Goal: Task Accomplishment & Management: Use online tool/utility

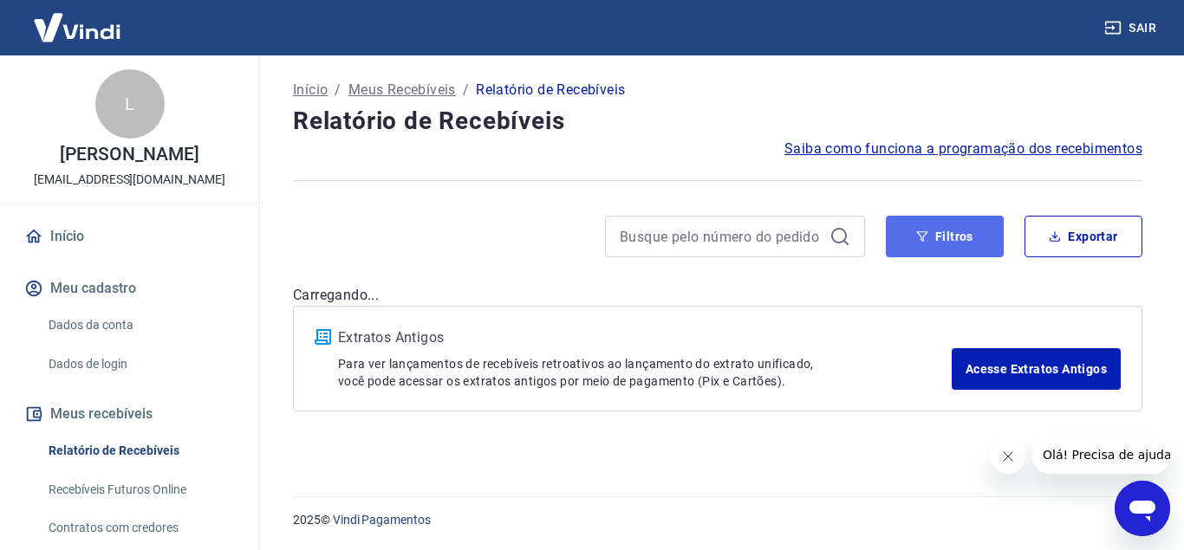
click at [915, 226] on button "Filtros" at bounding box center [945, 237] width 118 height 42
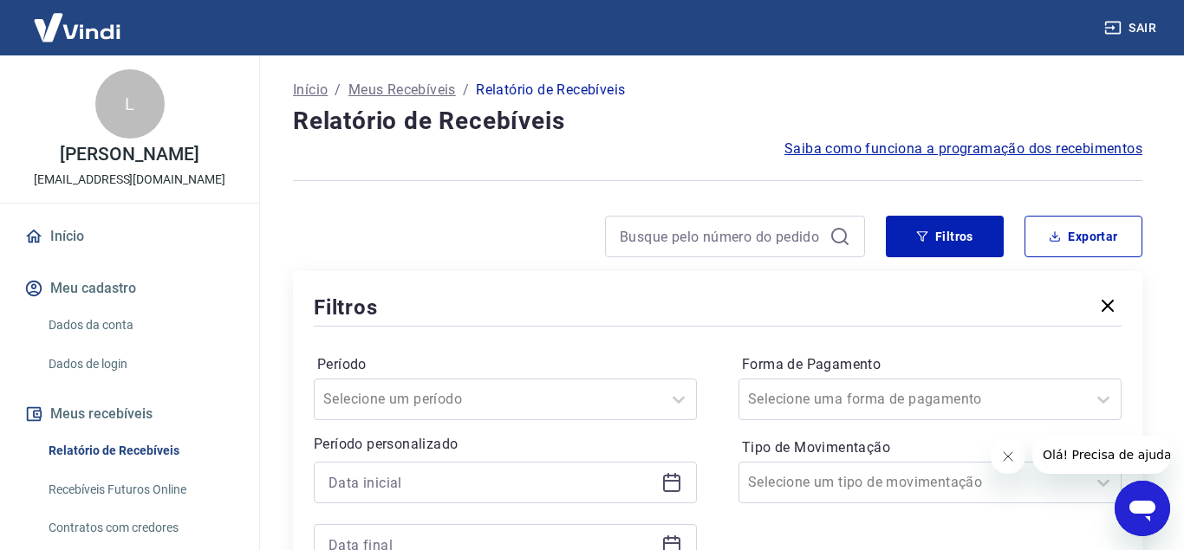
click at [676, 484] on icon at bounding box center [671, 482] width 21 height 21
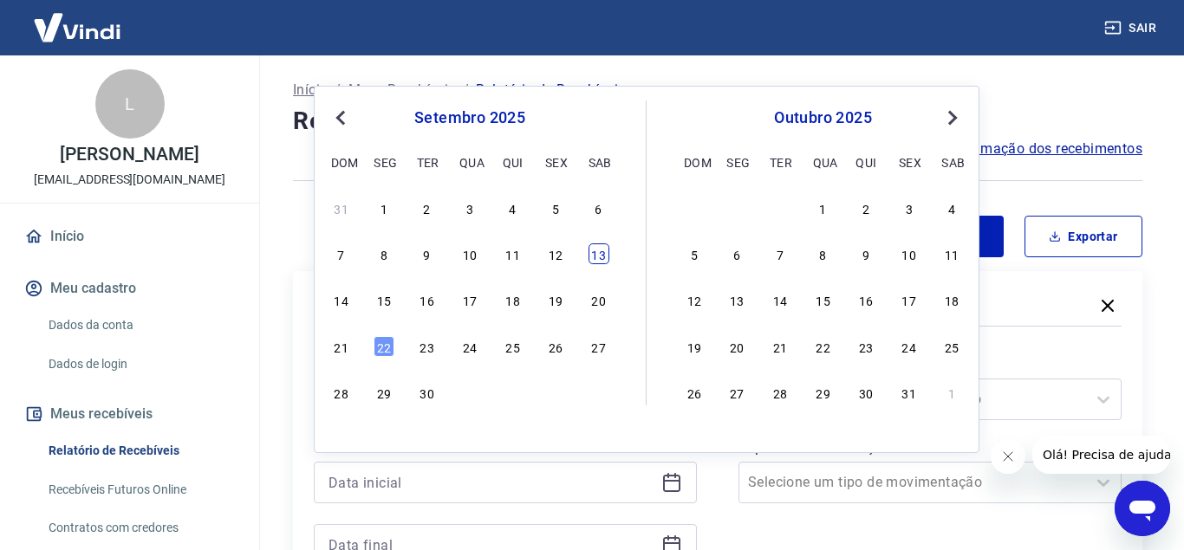
click at [595, 250] on div "13" at bounding box center [598, 254] width 21 height 21
type input "[DATE]"
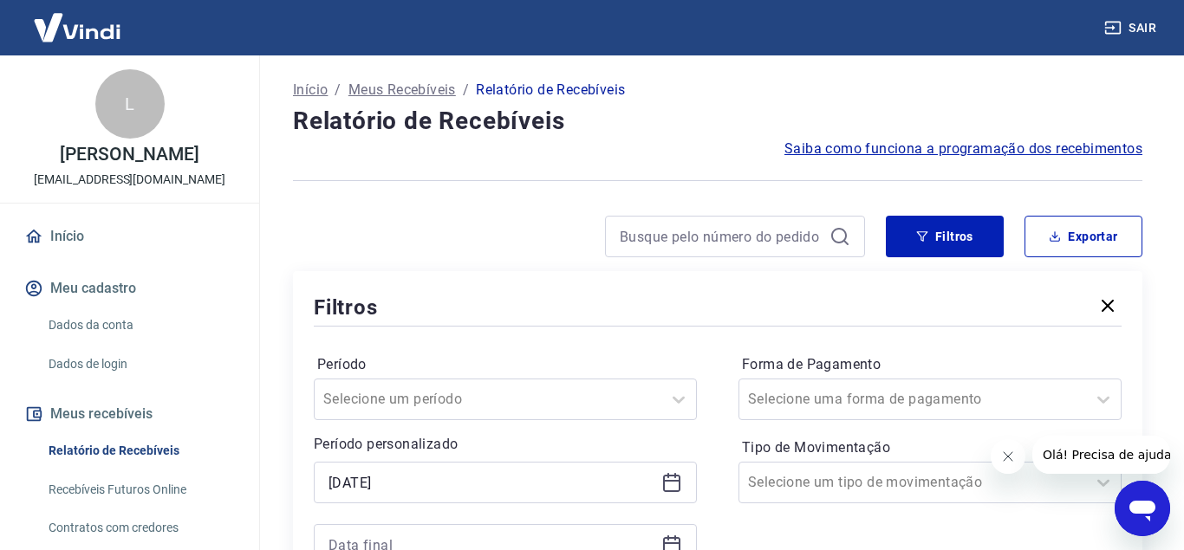
scroll to position [88, 0]
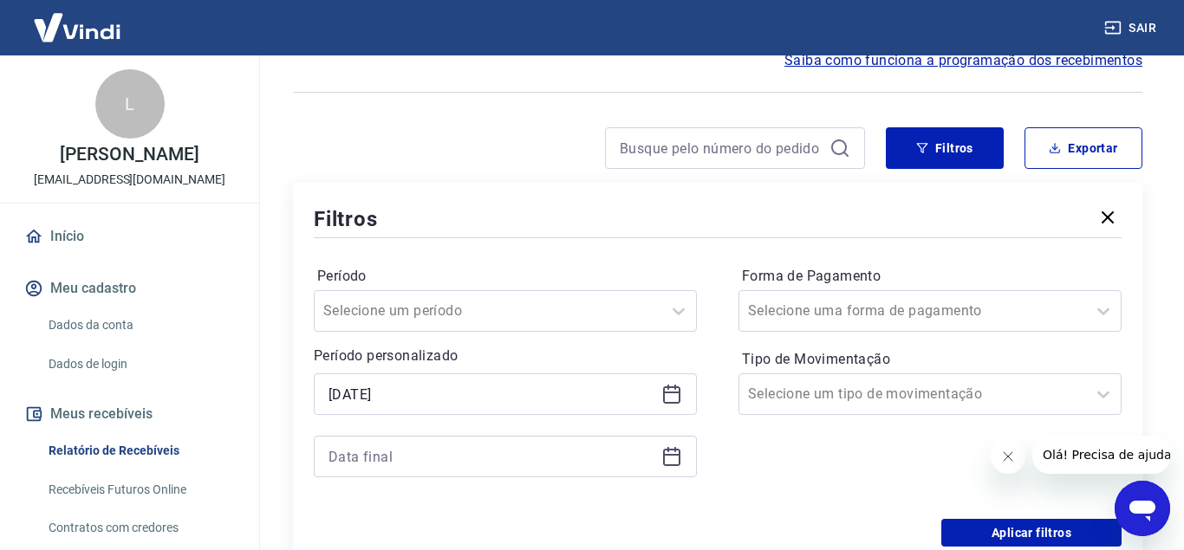
click at [659, 453] on div at bounding box center [505, 457] width 383 height 42
click at [672, 461] on icon at bounding box center [671, 456] width 21 height 21
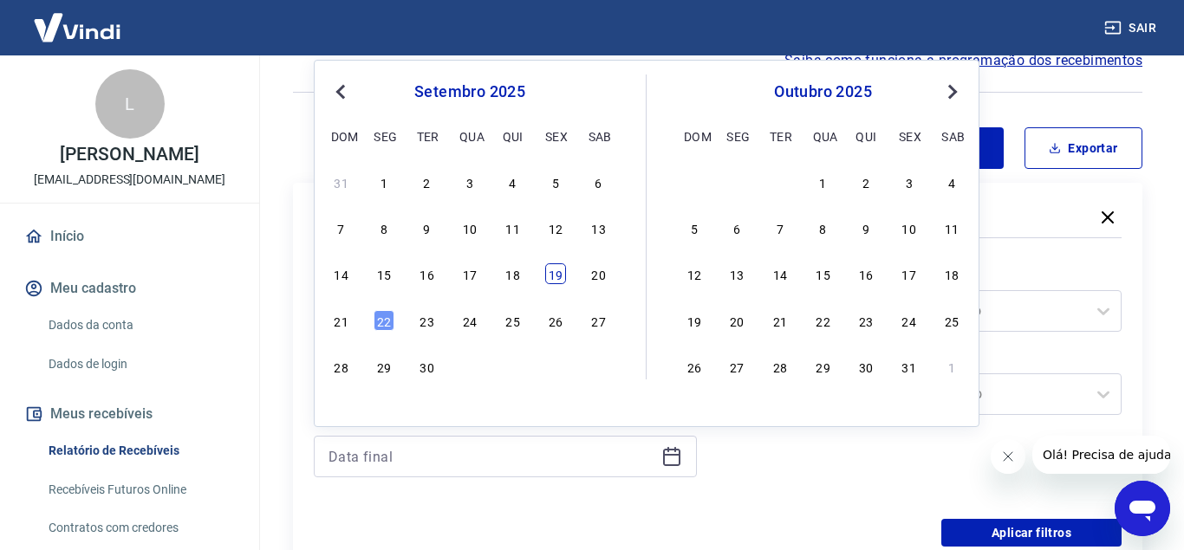
click at [550, 273] on div "19" at bounding box center [555, 273] width 21 height 21
type input "[DATE]"
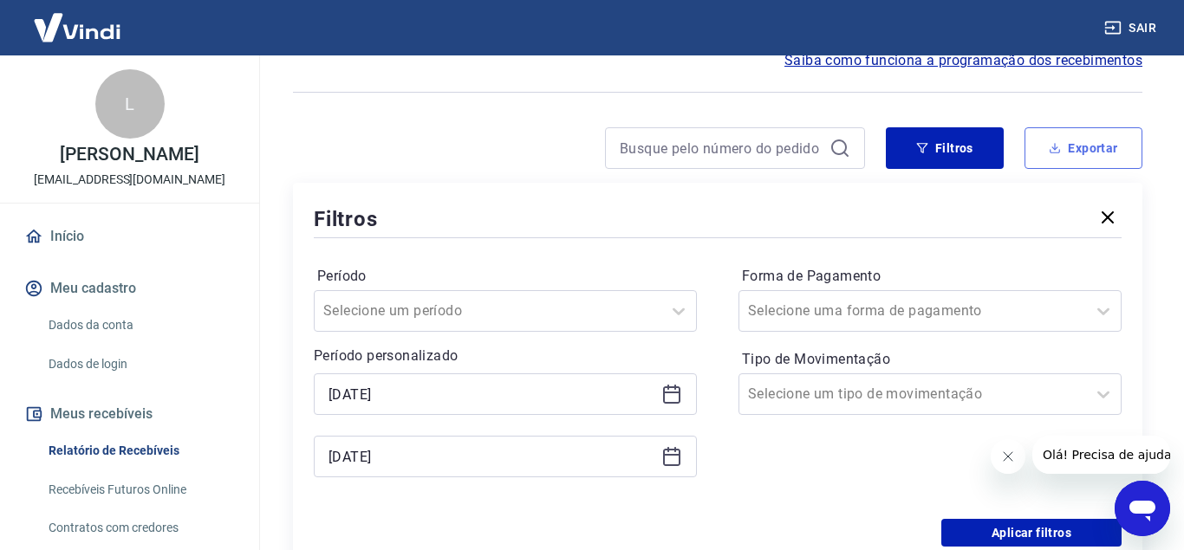
click at [1071, 158] on button "Exportar" at bounding box center [1083, 148] width 118 height 42
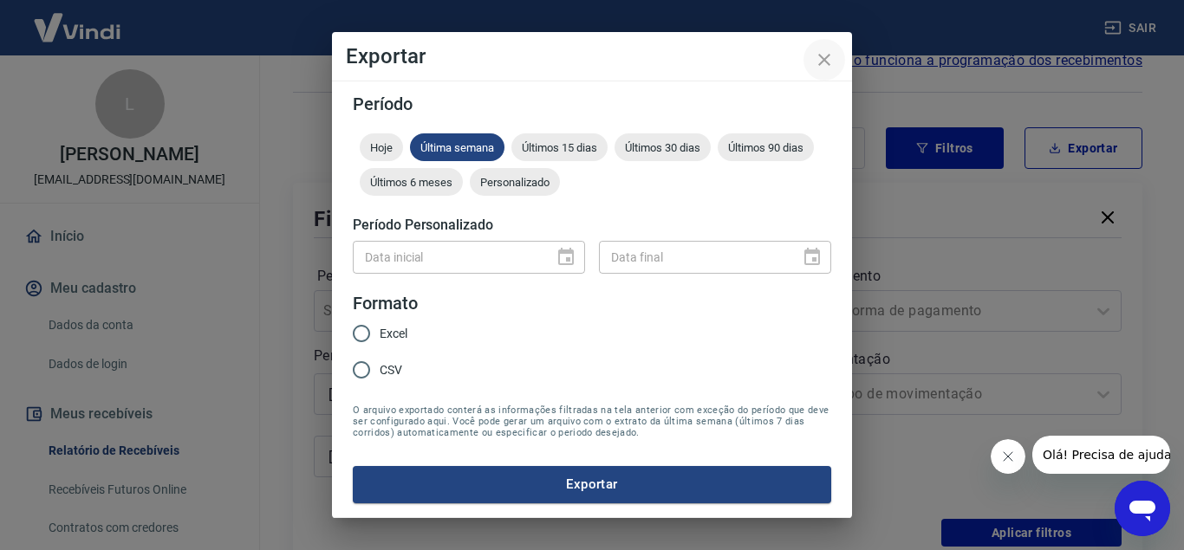
click at [815, 55] on icon "close" at bounding box center [824, 59] width 21 height 21
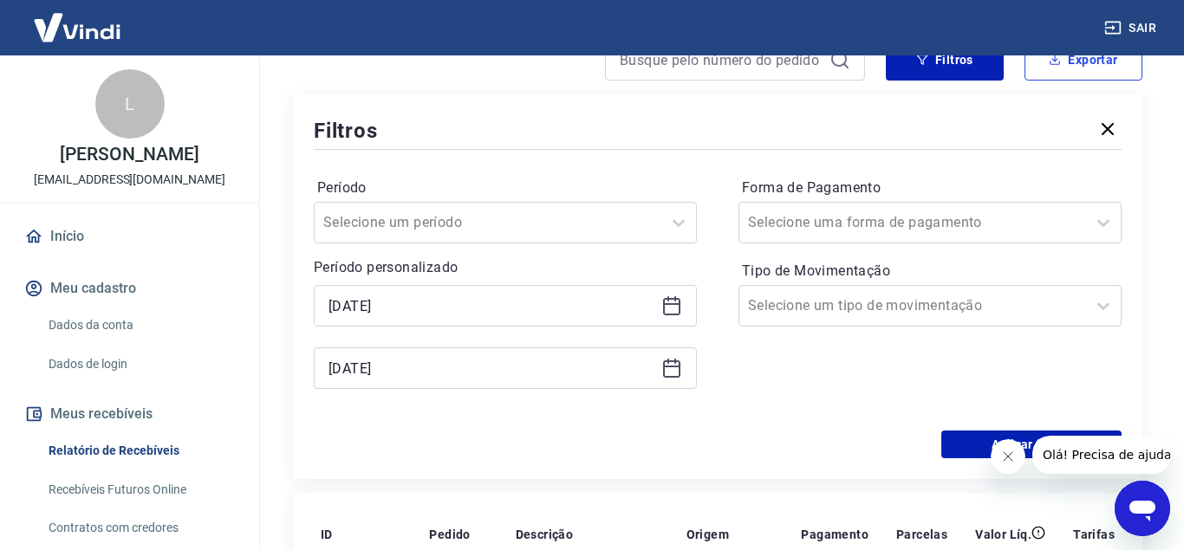
scroll to position [265, 0]
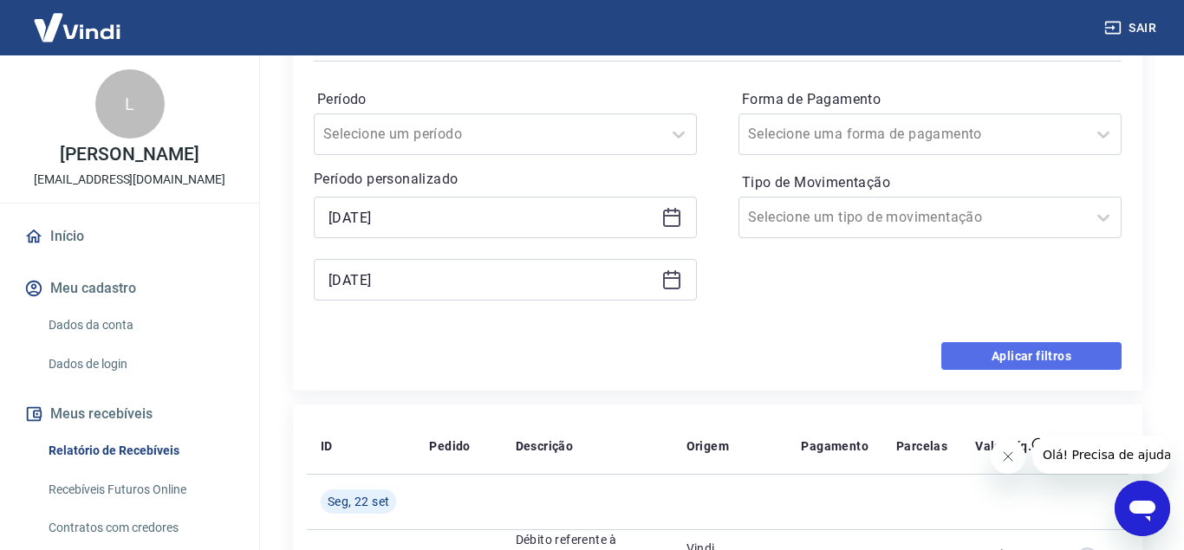
click at [1056, 351] on button "Aplicar filtros" at bounding box center [1031, 356] width 180 height 28
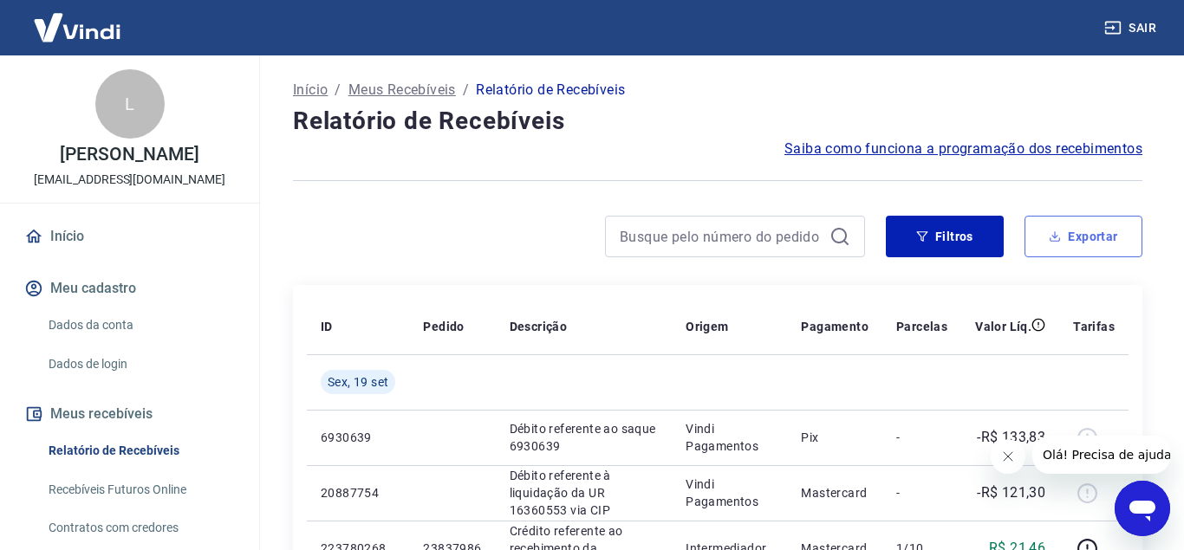
click at [1059, 233] on icon "button" at bounding box center [1055, 237] width 12 height 12
type input "[DATE]"
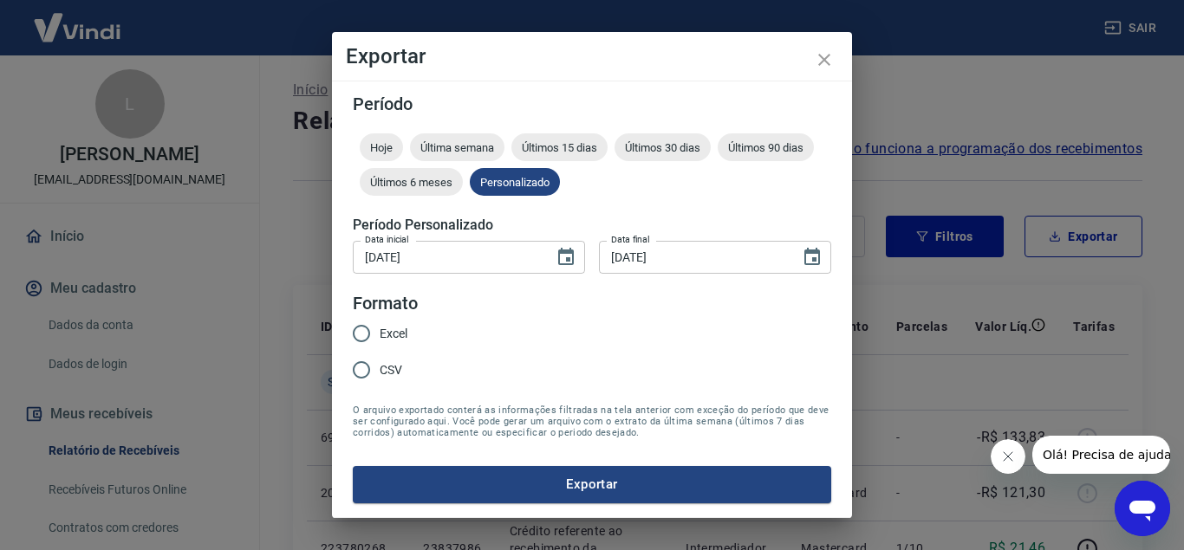
click at [389, 335] on span "Excel" at bounding box center [394, 334] width 28 height 18
click at [380, 335] on input "Excel" at bounding box center [361, 333] width 36 height 36
radio input "true"
click at [529, 487] on button "Exportar" at bounding box center [592, 484] width 478 height 36
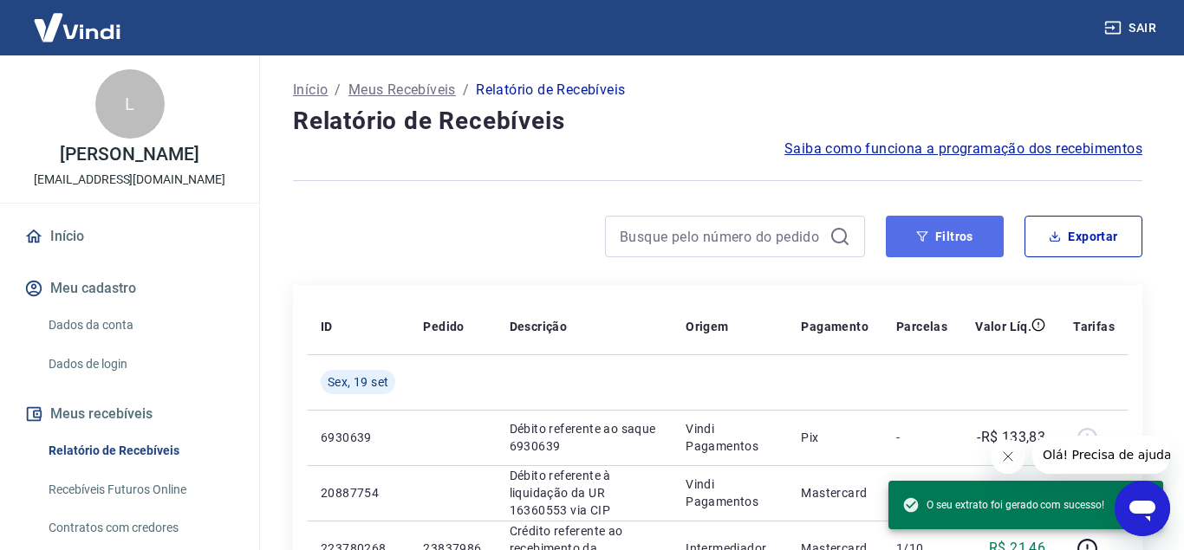
click at [920, 231] on icon "button" at bounding box center [922, 237] width 12 height 12
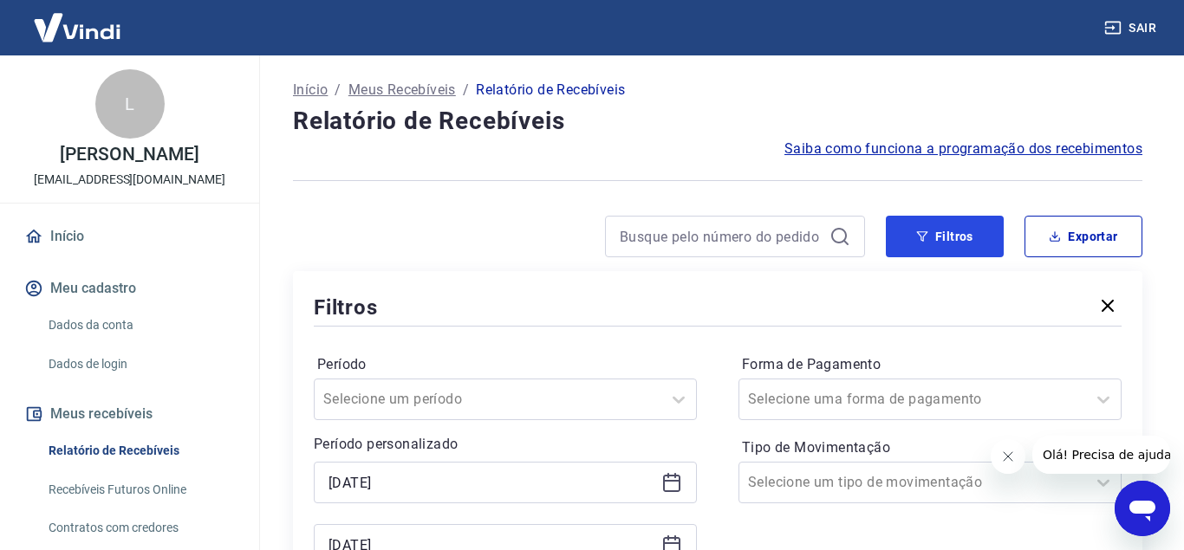
scroll to position [88, 0]
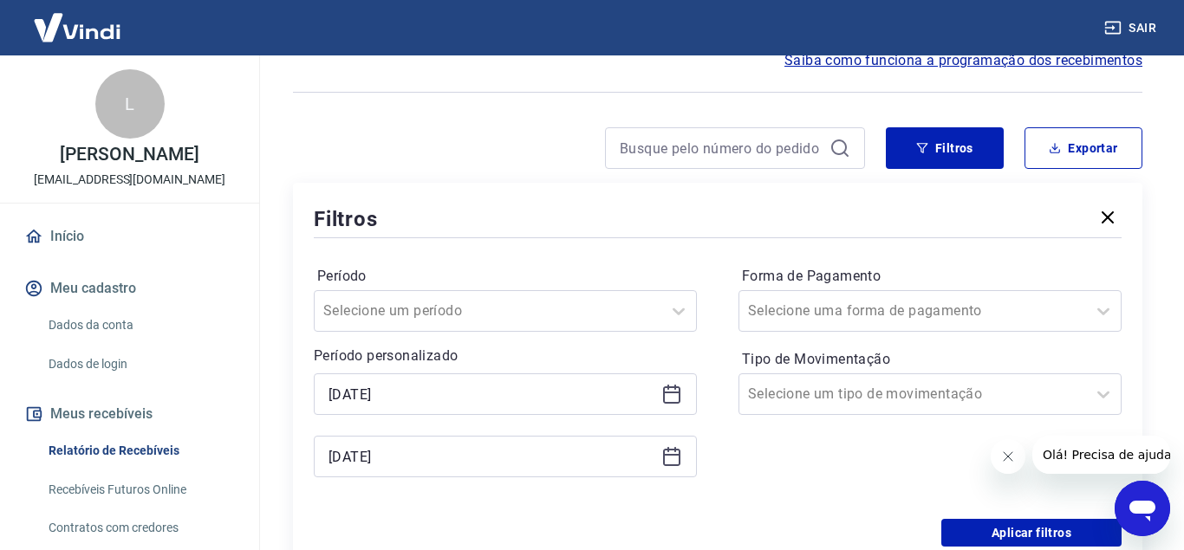
click at [673, 399] on icon at bounding box center [671, 394] width 21 height 21
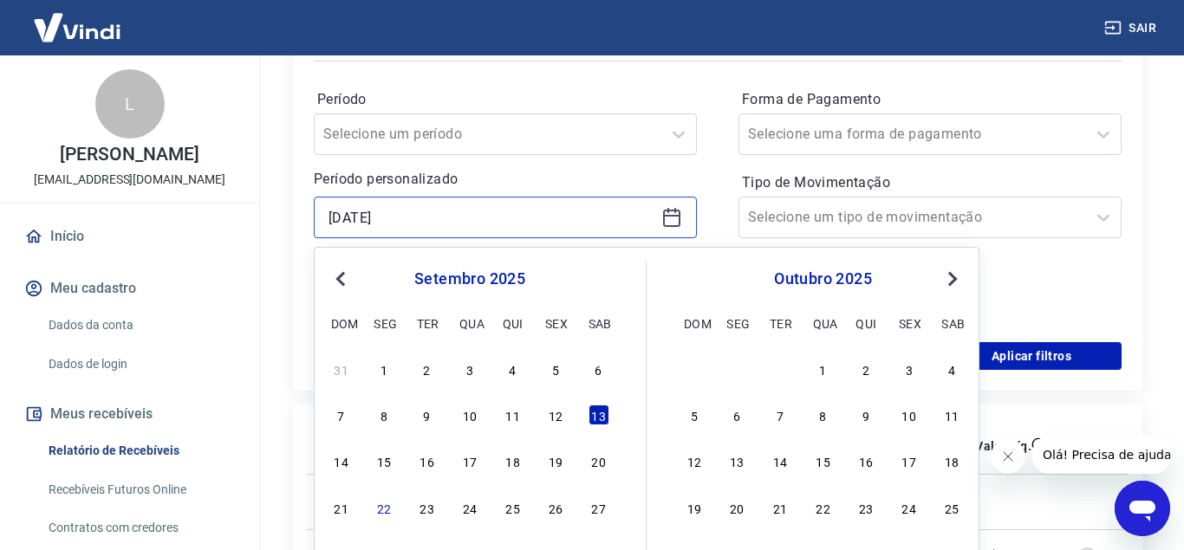
scroll to position [354, 0]
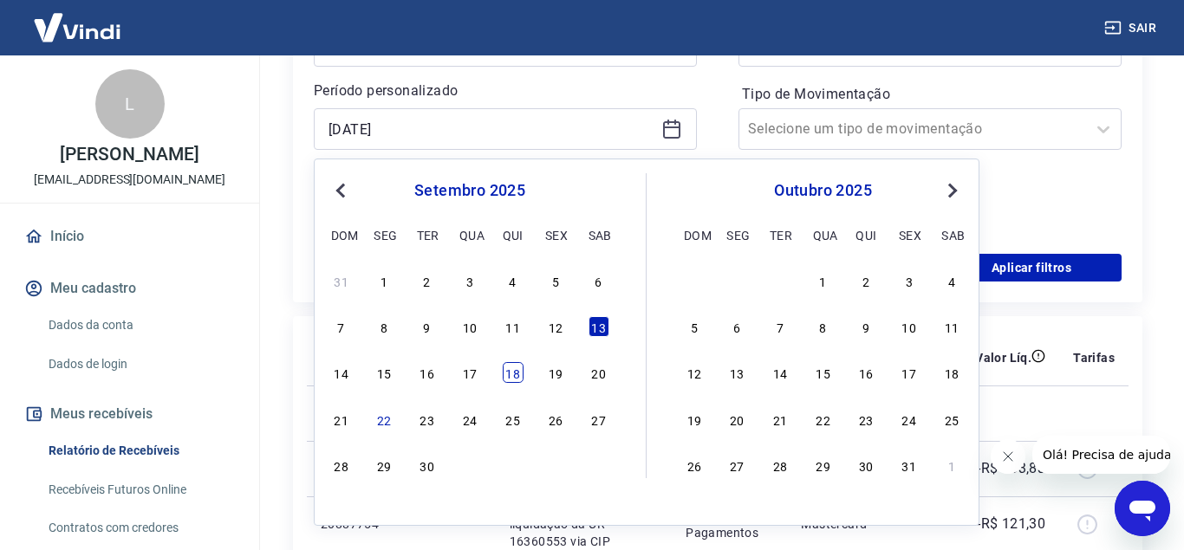
click at [504, 375] on div "18" at bounding box center [513, 372] width 21 height 21
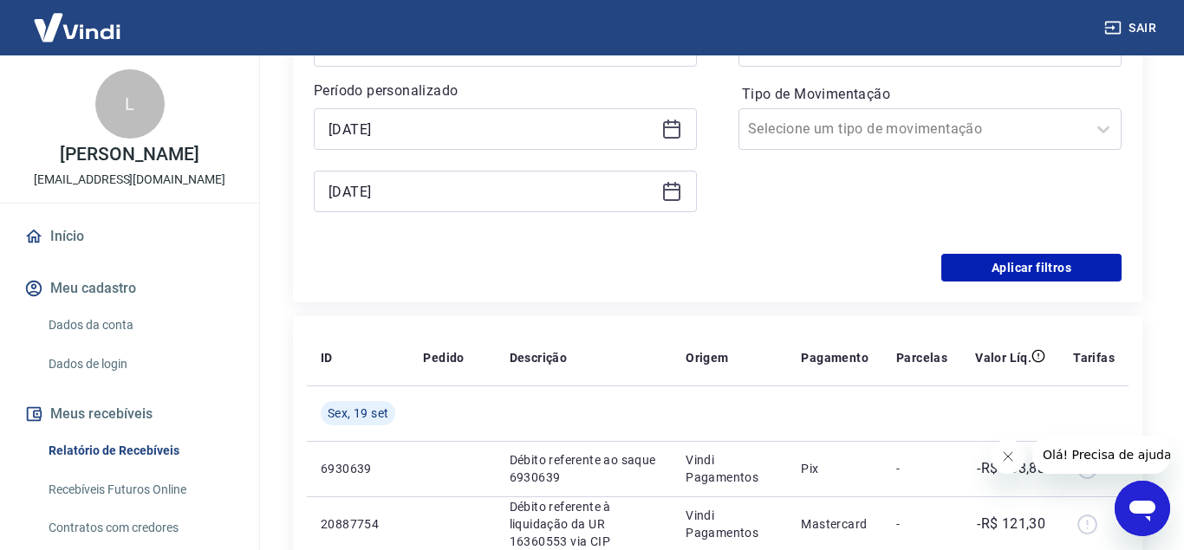
type input "[DATE]"
click at [661, 201] on icon at bounding box center [671, 191] width 21 height 21
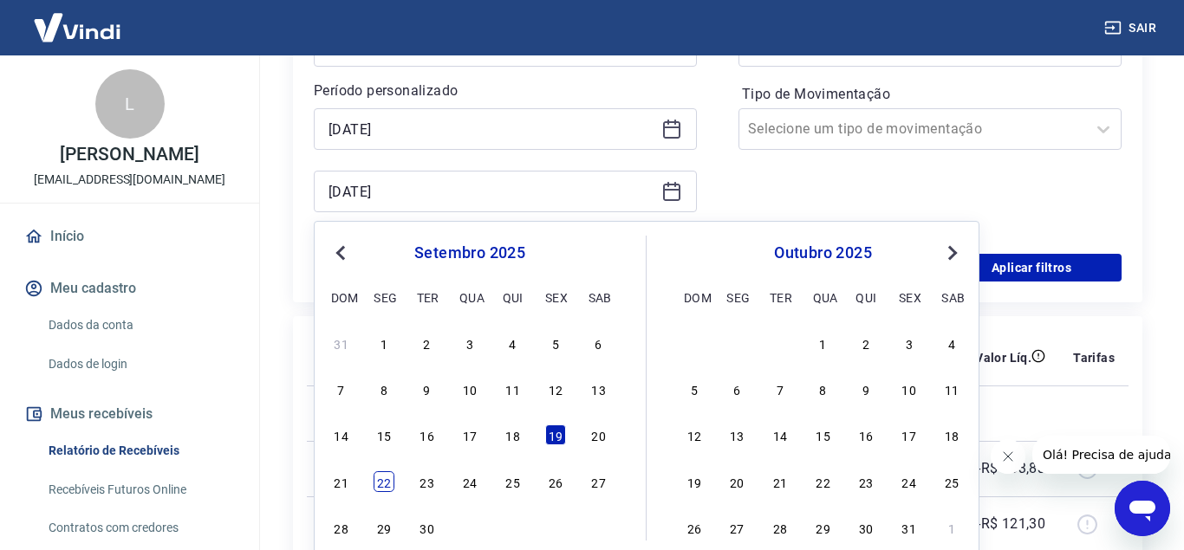
click at [388, 485] on div "22" at bounding box center [384, 481] width 21 height 21
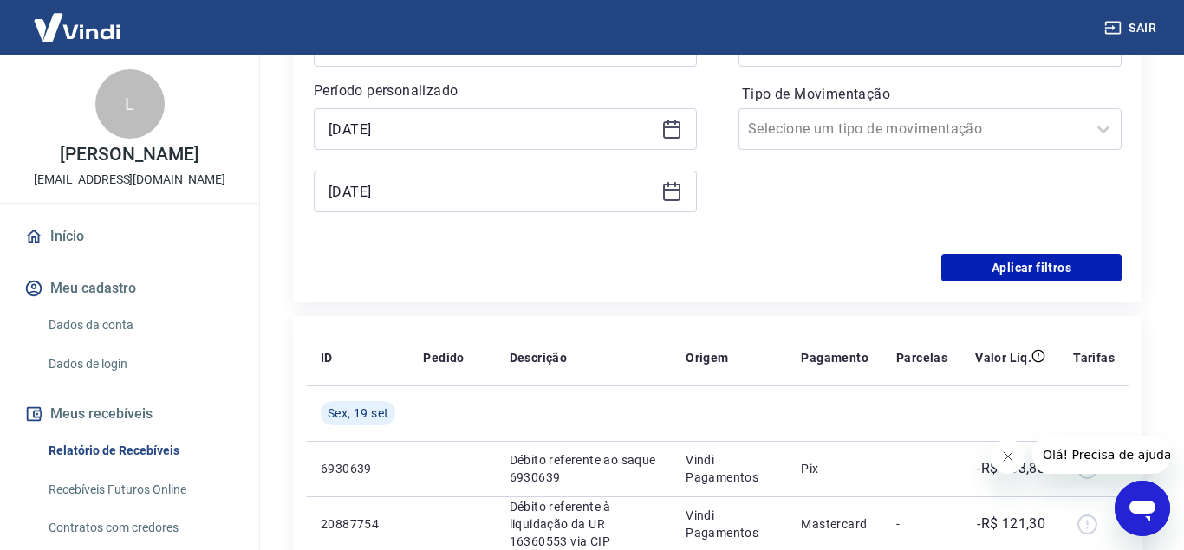
type input "[DATE]"
click at [1037, 274] on button "Aplicar filtros" at bounding box center [1031, 268] width 180 height 28
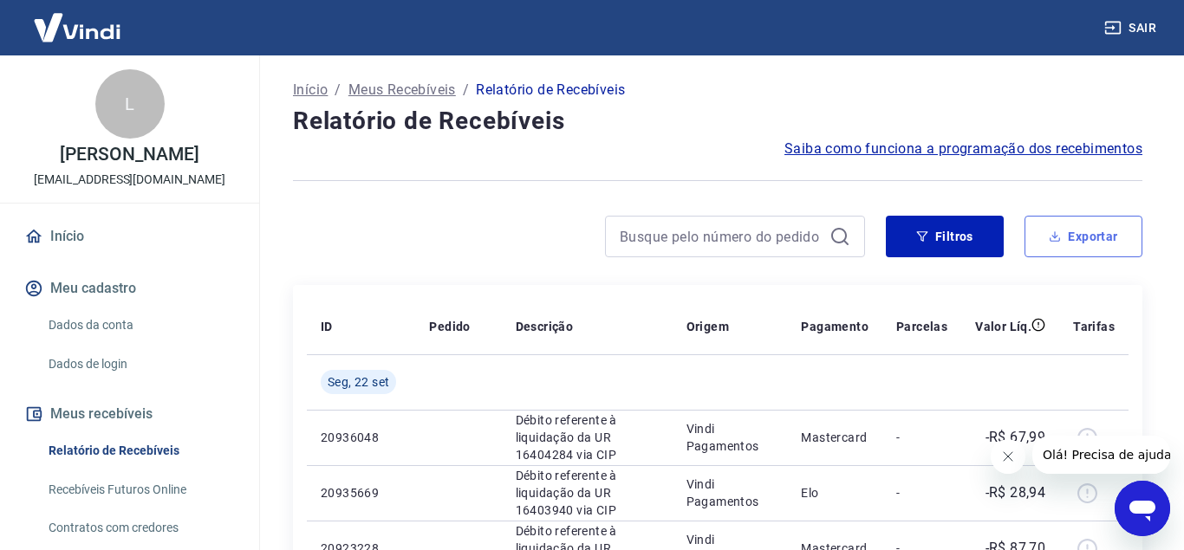
click at [1060, 245] on button "Exportar" at bounding box center [1083, 237] width 118 height 42
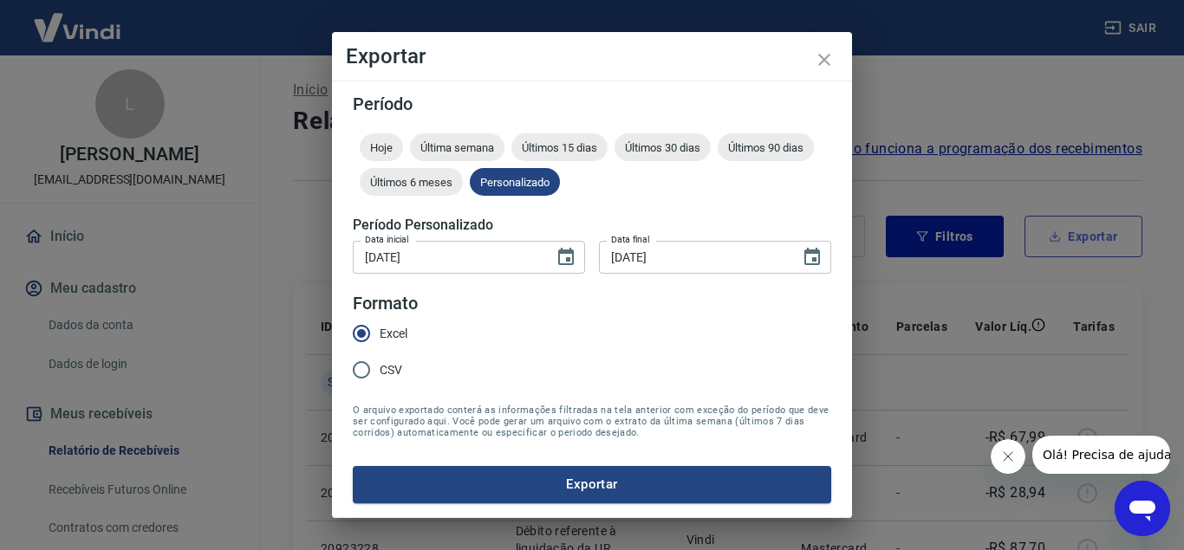
type input "[DATE]"
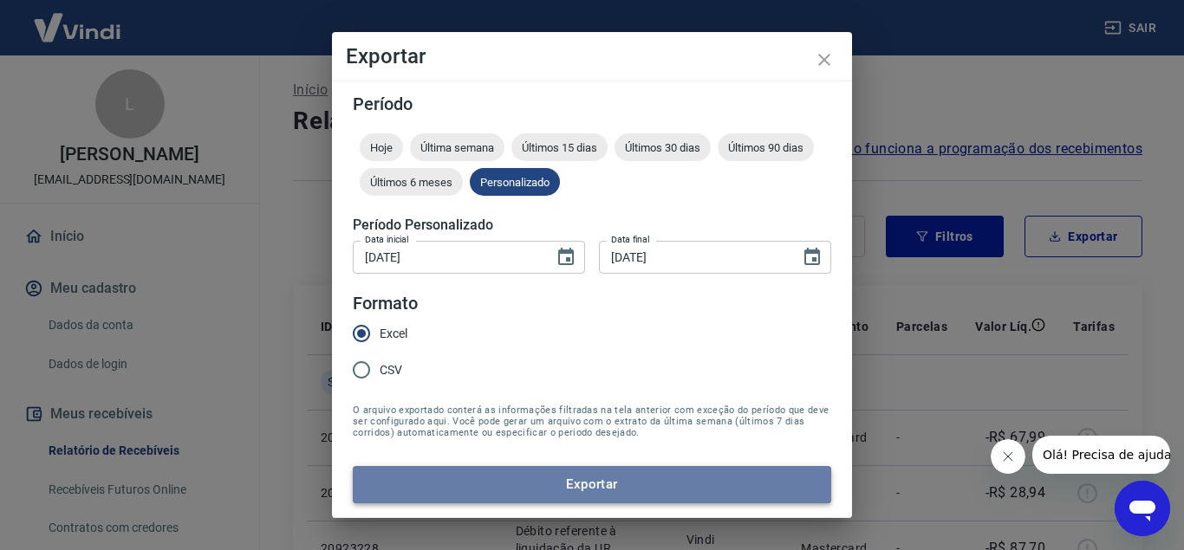
click at [665, 491] on button "Exportar" at bounding box center [592, 484] width 478 height 36
